Goal: Information Seeking & Learning: Learn about a topic

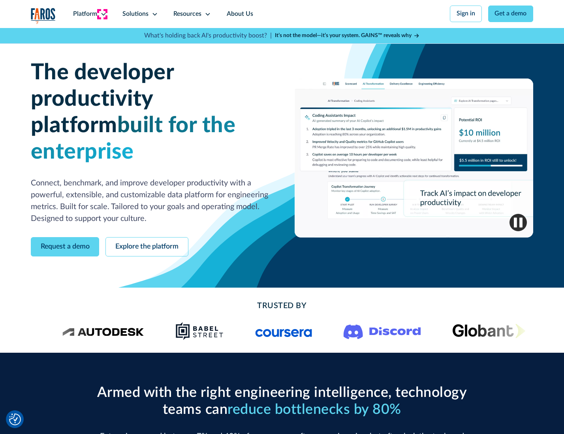
click at [102, 14] on icon at bounding box center [103, 14] width 6 height 6
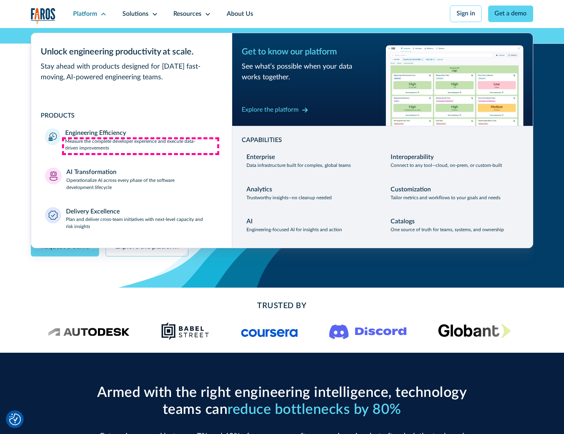
click at [141, 146] on p "Measure the complete developer experience and execute data-driven improvements" at bounding box center [141, 145] width 152 height 14
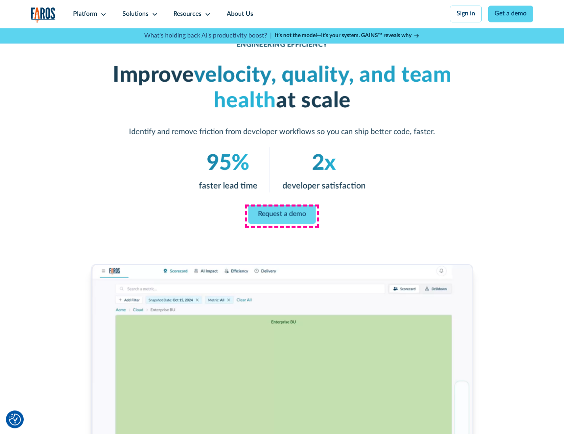
click at [281, 215] on link "Request a demo" at bounding box center [281, 214] width 67 height 19
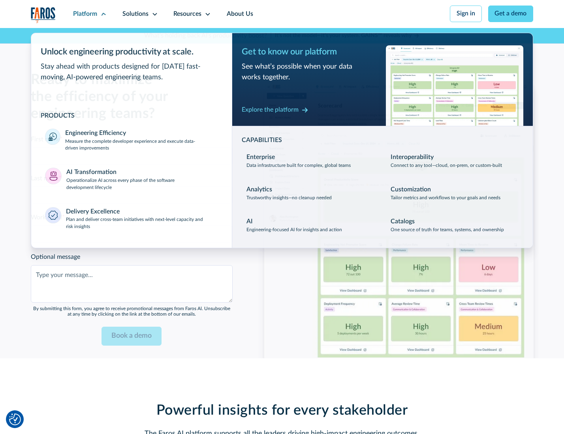
scroll to position [1718, 0]
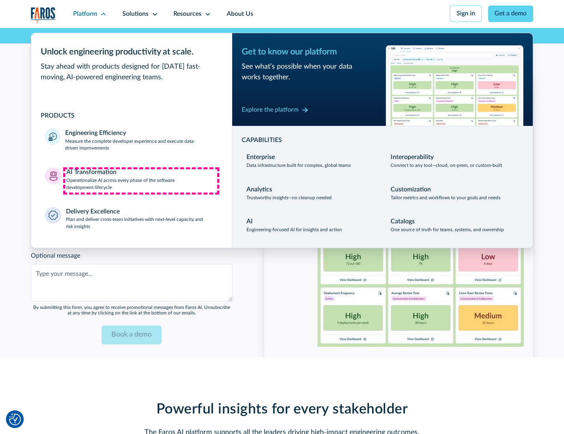
click at [141, 181] on p "Operationalize AI across every phase of the software development lifecycle" at bounding box center [142, 184] width 152 height 14
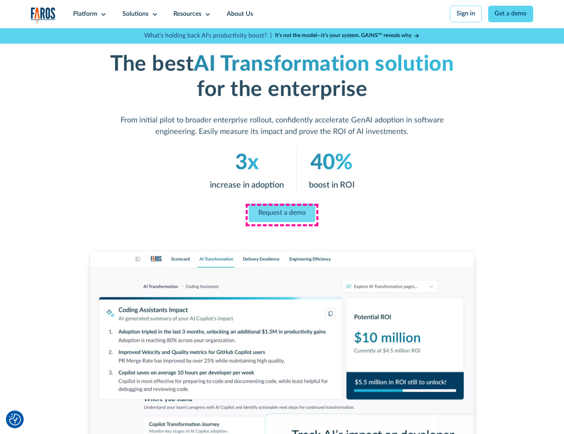
click at [281, 214] on link "Request a demo" at bounding box center [282, 213] width 67 height 19
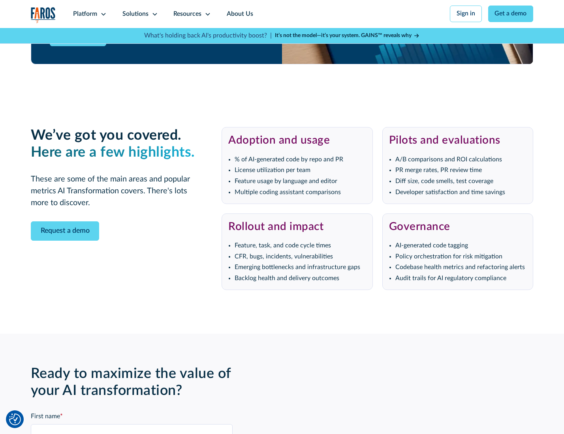
click at [88, 14] on div "Platform" at bounding box center [85, 13] width 24 height 9
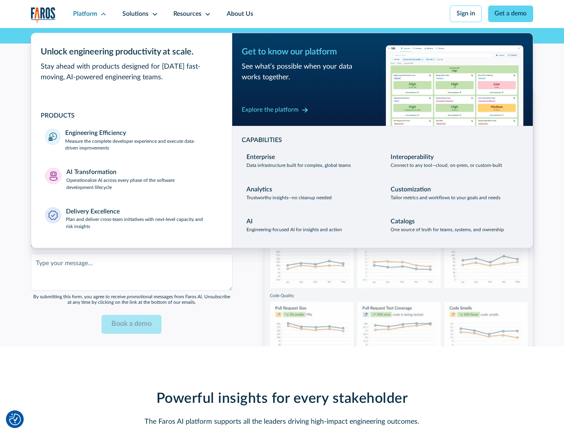
scroll to position [1908, 0]
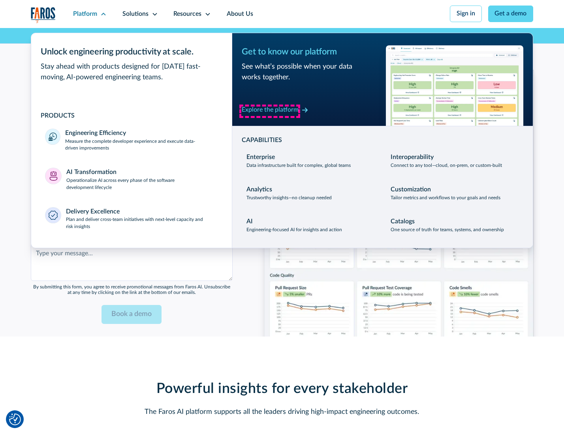
click at [270, 111] on div "Explore the platform" at bounding box center [270, 109] width 57 height 9
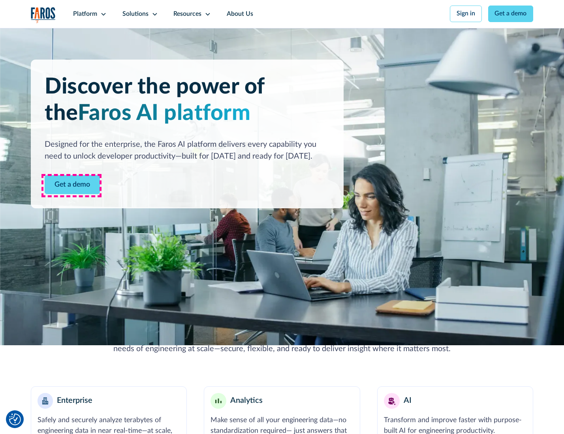
click at [71, 185] on link "Get a demo" at bounding box center [72, 184] width 55 height 19
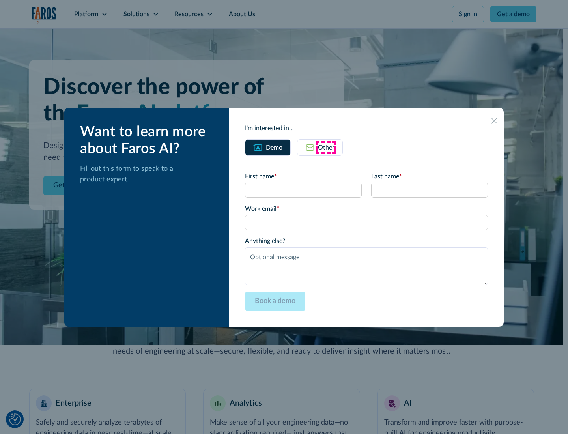
click at [326, 147] on div "Other" at bounding box center [326, 147] width 17 height 9
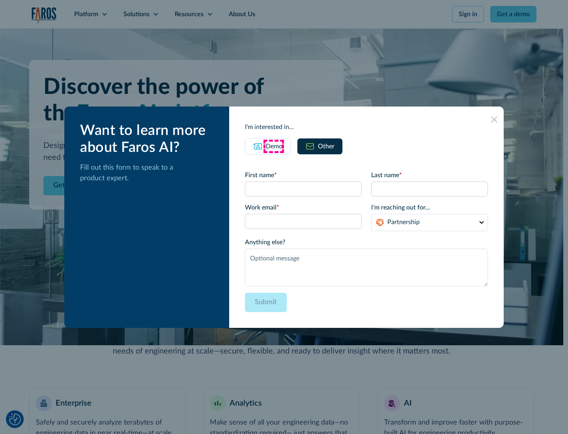
click at [274, 146] on div "Demo" at bounding box center [274, 146] width 17 height 9
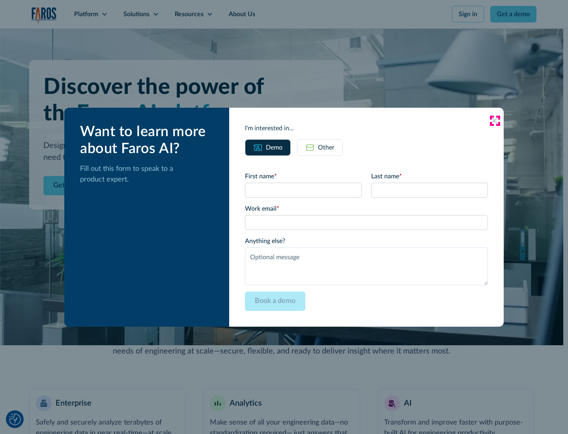
click at [495, 120] on icon at bounding box center [494, 121] width 6 height 6
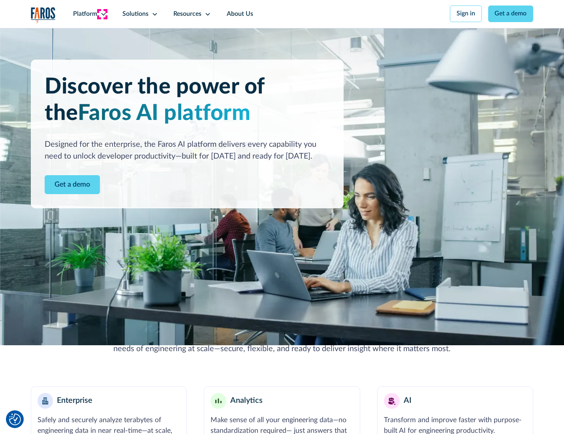
click at [102, 14] on icon at bounding box center [103, 14] width 6 height 6
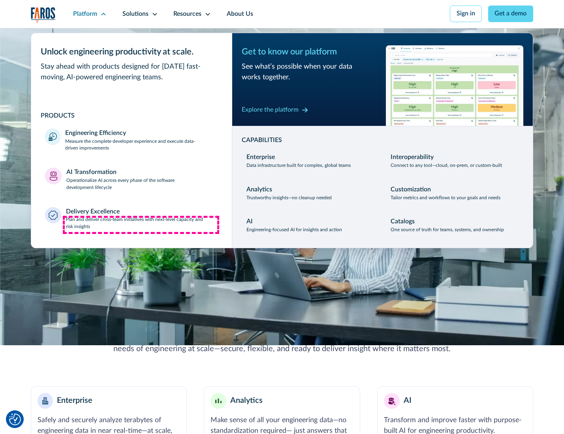
click at [141, 225] on p "Plan and deliver cross-team initiatives with next-level capacity and risk insig…" at bounding box center [142, 223] width 152 height 14
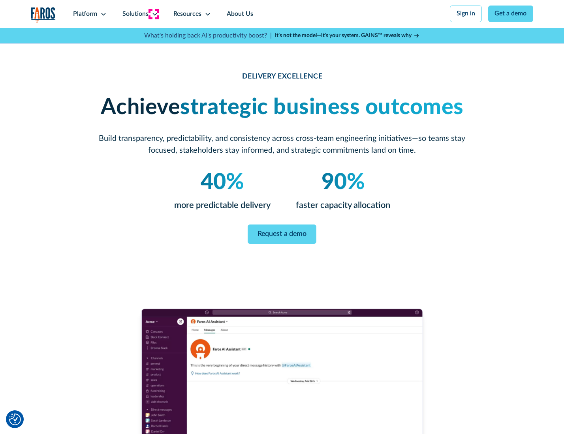
click at [153, 14] on icon at bounding box center [155, 14] width 6 height 6
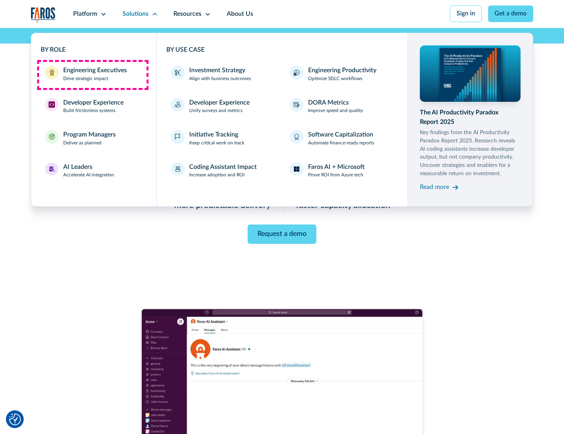
click at [92, 75] on div "Engineering Executives" at bounding box center [95, 70] width 64 height 9
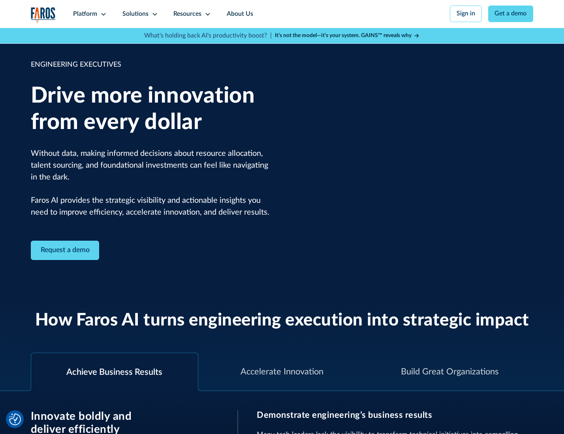
click at [153, 14] on icon at bounding box center [155, 14] width 6 height 6
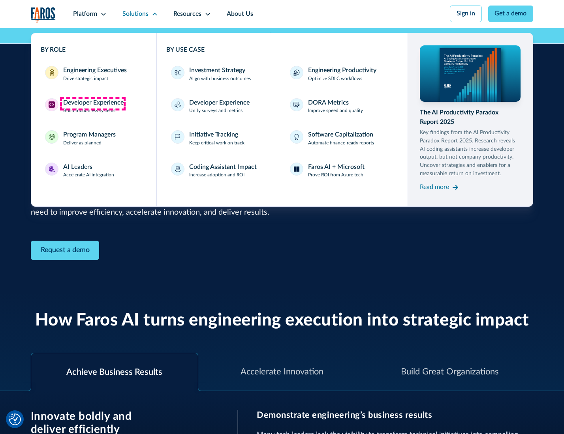
click at [92, 103] on div "Developer Experience" at bounding box center [93, 102] width 60 height 9
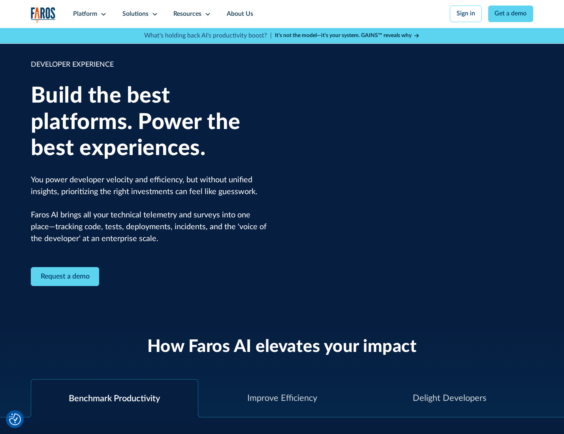
click at [139, 14] on div "Solutions" at bounding box center [135, 13] width 26 height 9
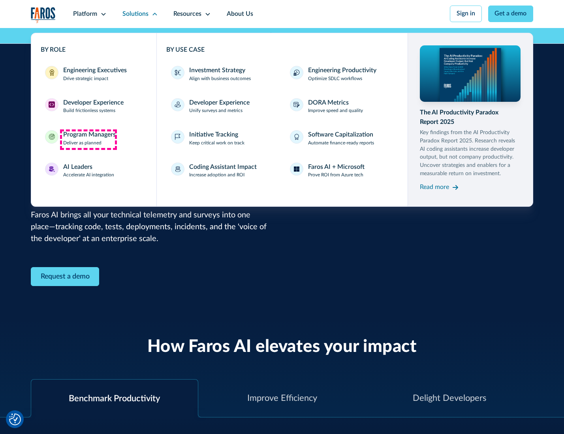
click at [88, 139] on div "Program Managers" at bounding box center [89, 134] width 52 height 9
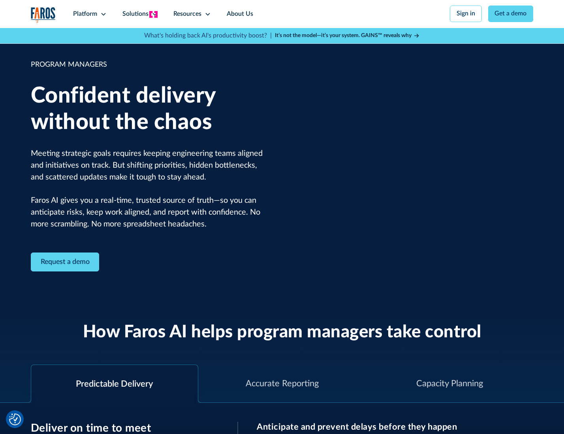
click at [153, 14] on icon at bounding box center [155, 14] width 6 height 6
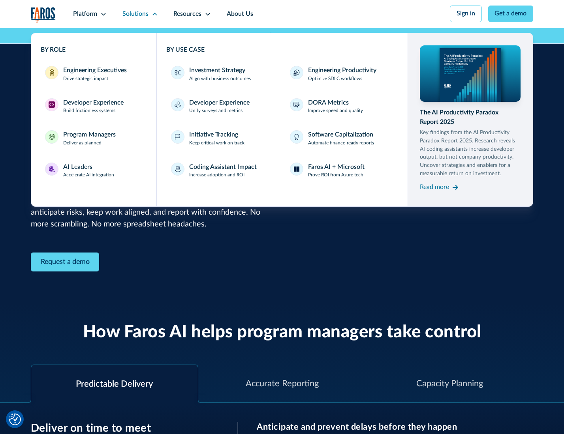
click at [88, 172] on div "AI Leaders" at bounding box center [77, 167] width 29 height 9
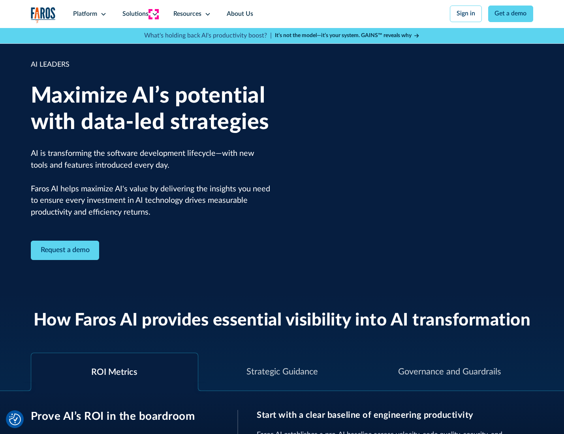
click at [153, 14] on icon at bounding box center [155, 14] width 6 height 6
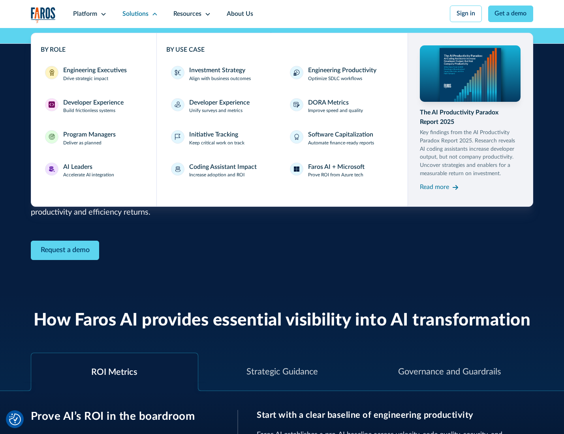
click at [216, 71] on div "Investment Strategy" at bounding box center [217, 70] width 56 height 9
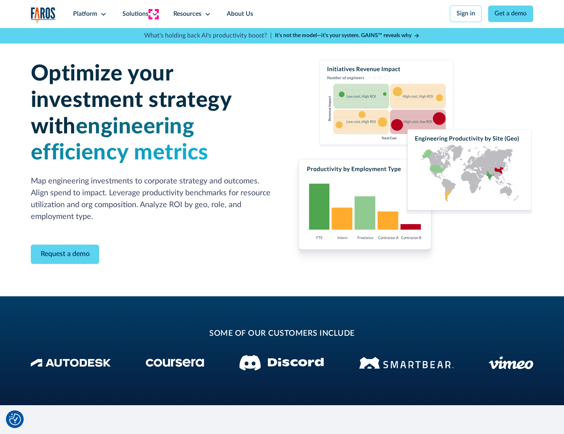
click at [153, 14] on icon at bounding box center [155, 14] width 6 height 6
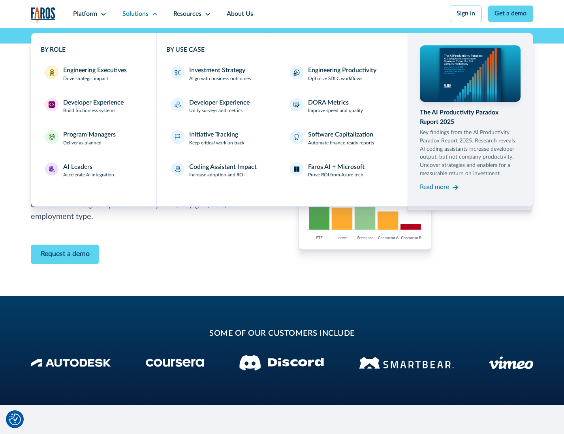
click at [336, 176] on p "Prove ROI from Azure tech" at bounding box center [335, 175] width 55 height 7
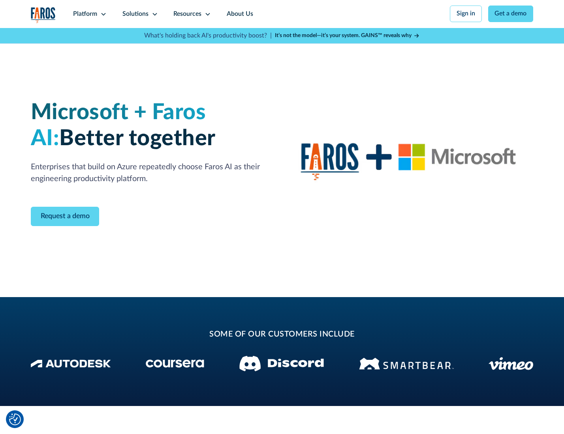
click at [153, 14] on icon at bounding box center [155, 14] width 6 height 6
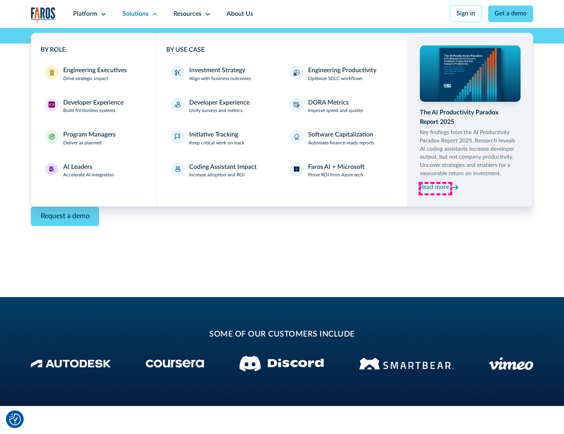
click at [435, 189] on div "Read more" at bounding box center [434, 187] width 29 height 9
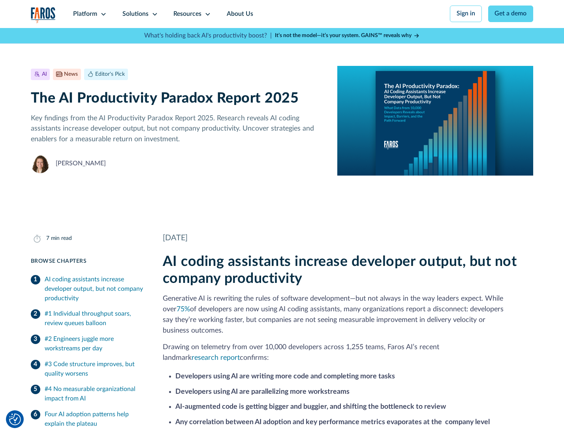
click at [207, 14] on icon at bounding box center [207, 14] width 6 height 6
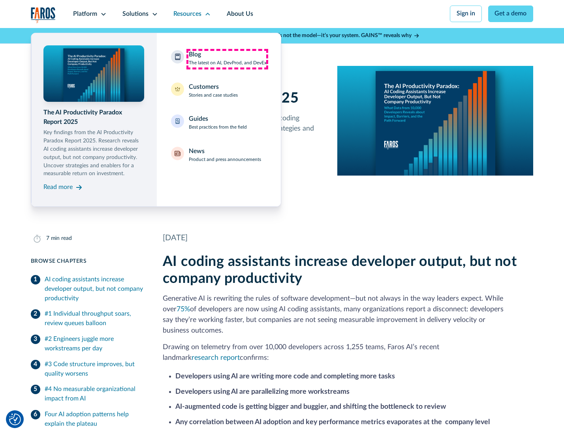
click at [227, 59] on div "Blog The latest on AI, DevProd, and DevEx" at bounding box center [228, 58] width 78 height 17
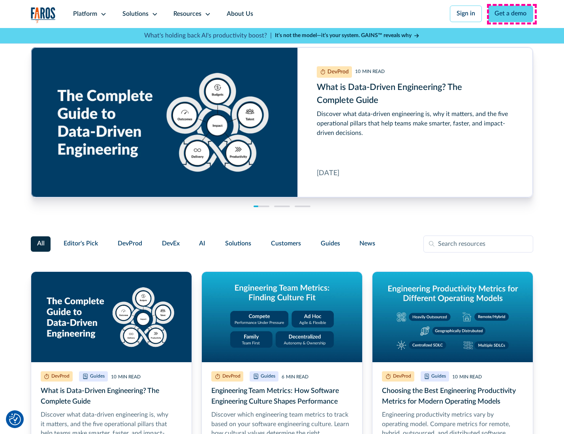
click at [511, 14] on link "Get a demo" at bounding box center [510, 14] width 45 height 17
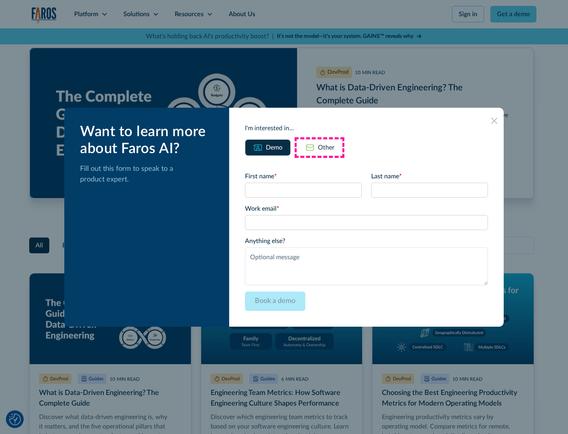
click at [320, 147] on div "Other" at bounding box center [326, 147] width 17 height 9
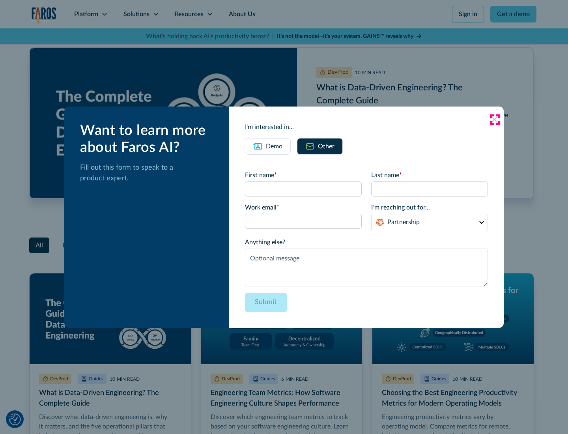
click at [495, 119] on icon at bounding box center [494, 119] width 6 height 6
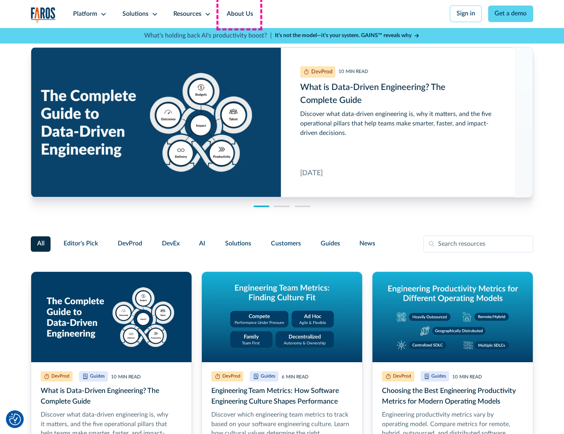
click at [239, 14] on link "About Us" at bounding box center [240, 14] width 42 height 28
